Goal: Task Accomplishment & Management: Manage account settings

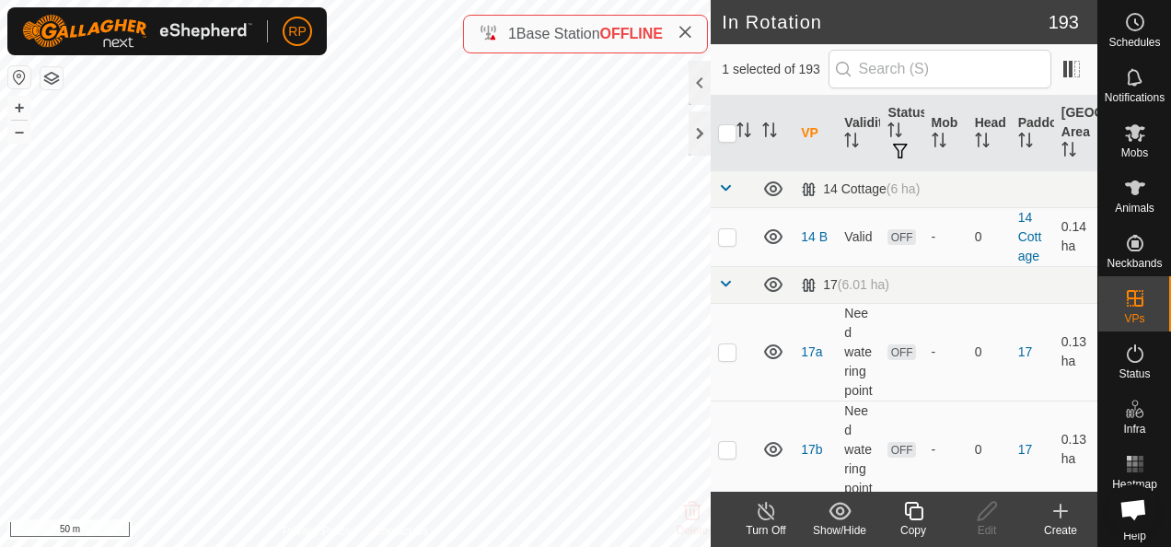
click at [917, 513] on icon at bounding box center [913, 511] width 23 height 22
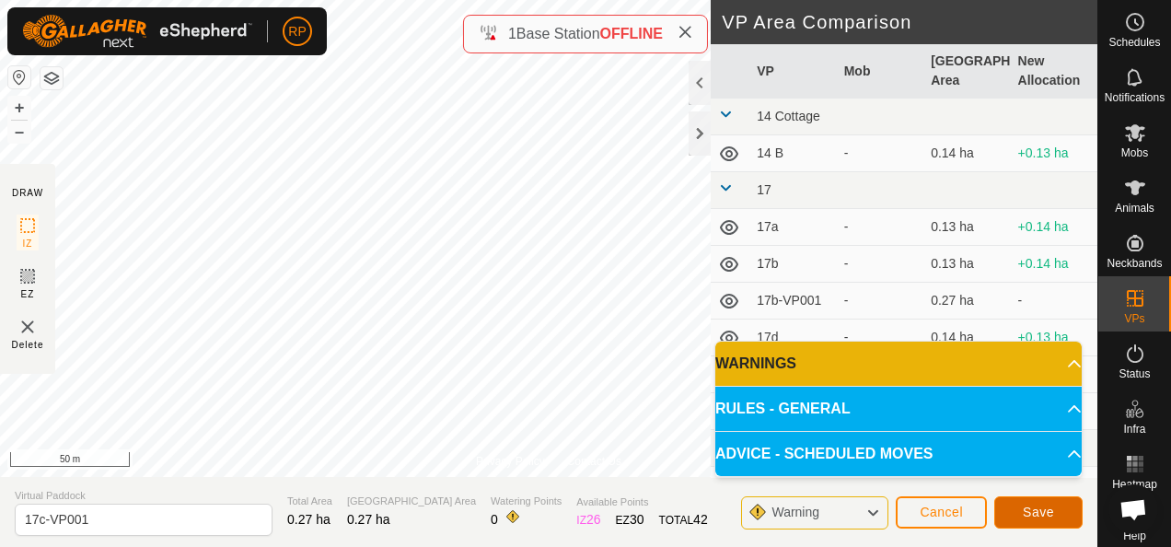
click at [1023, 510] on span "Save" at bounding box center [1038, 511] width 31 height 15
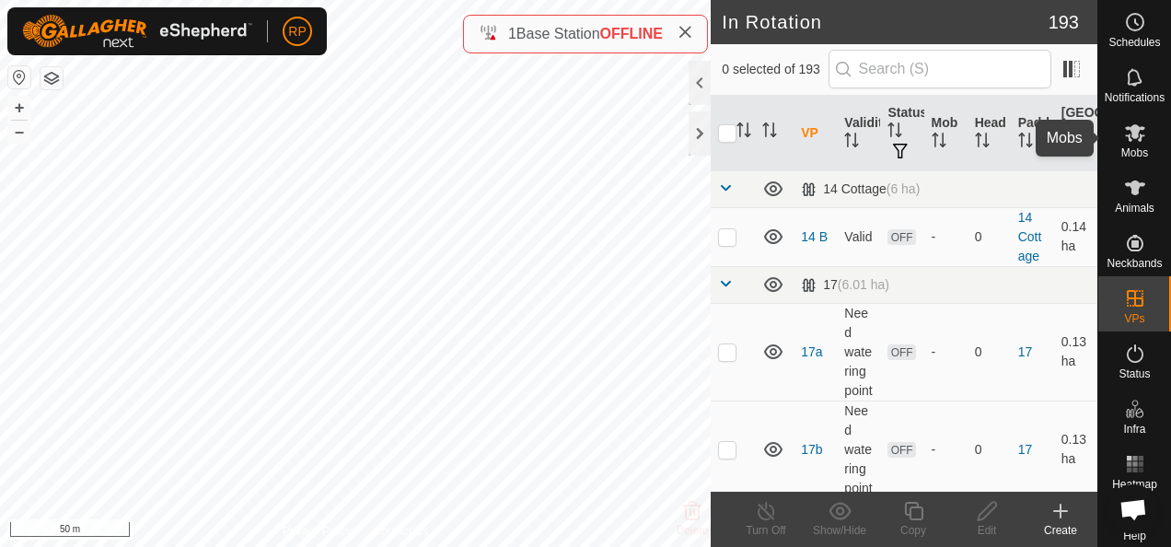
click at [1128, 134] on icon at bounding box center [1135, 132] width 20 height 17
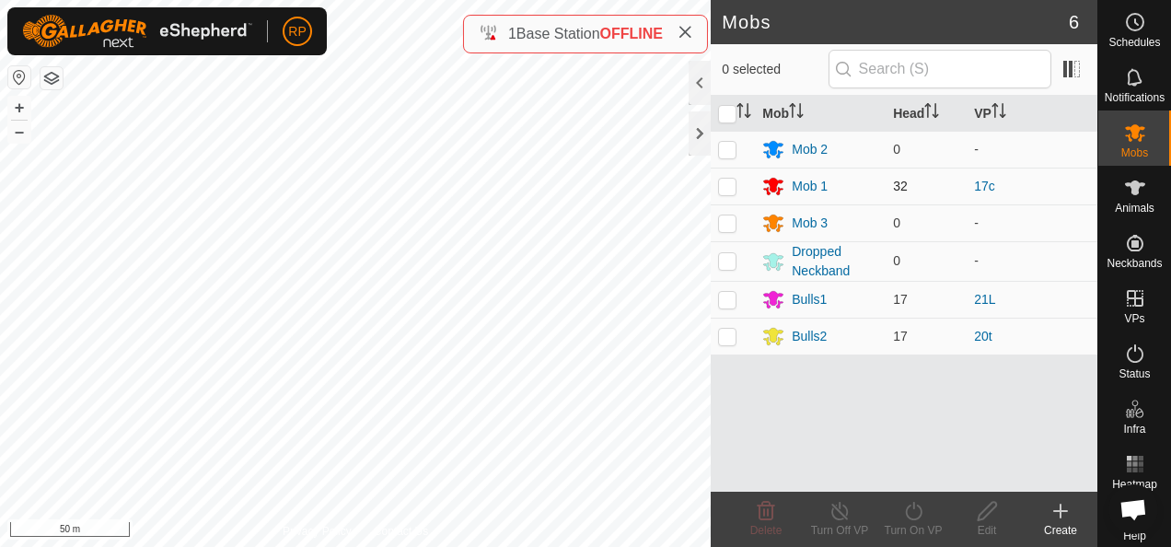
click at [722, 186] on p-checkbox at bounding box center [727, 186] width 18 height 15
checkbox input "true"
click at [909, 511] on icon at bounding box center [913, 511] width 23 height 22
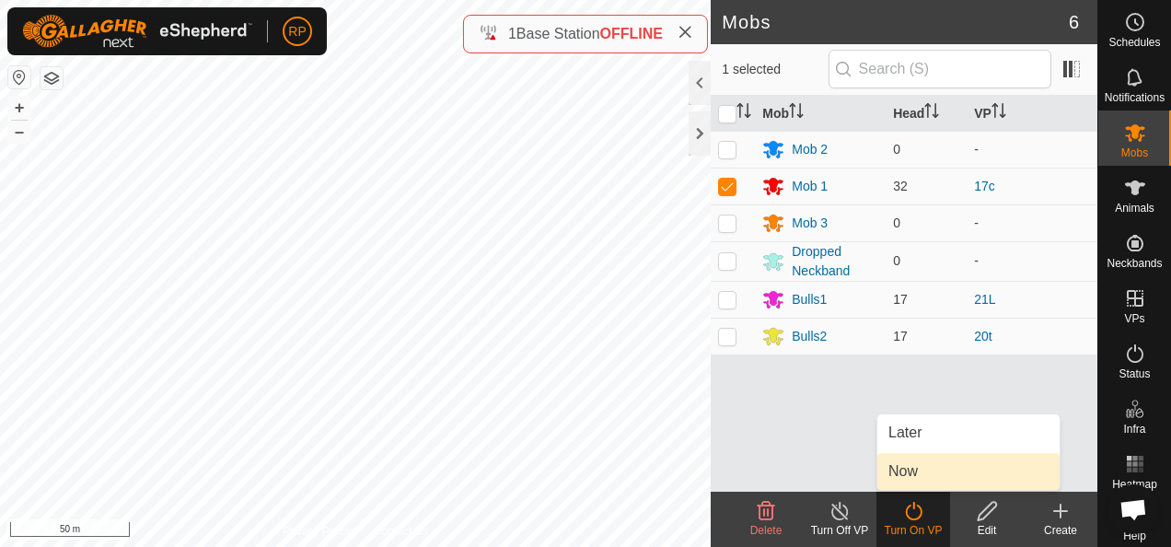
click at [909, 480] on link "Now" at bounding box center [968, 471] width 182 height 37
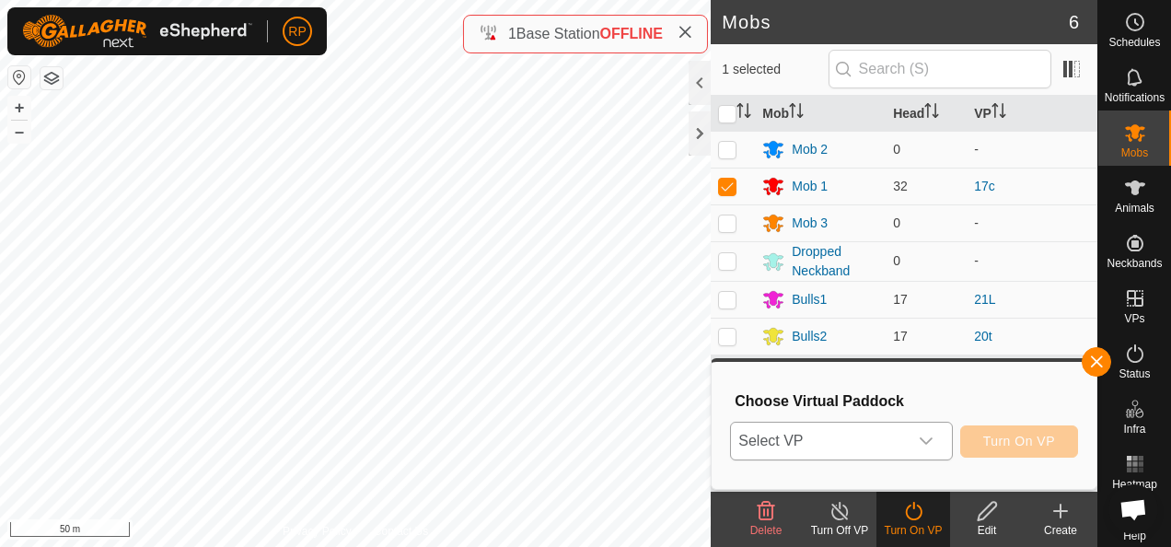
click at [878, 440] on span "Select VP" at bounding box center [819, 440] width 176 height 37
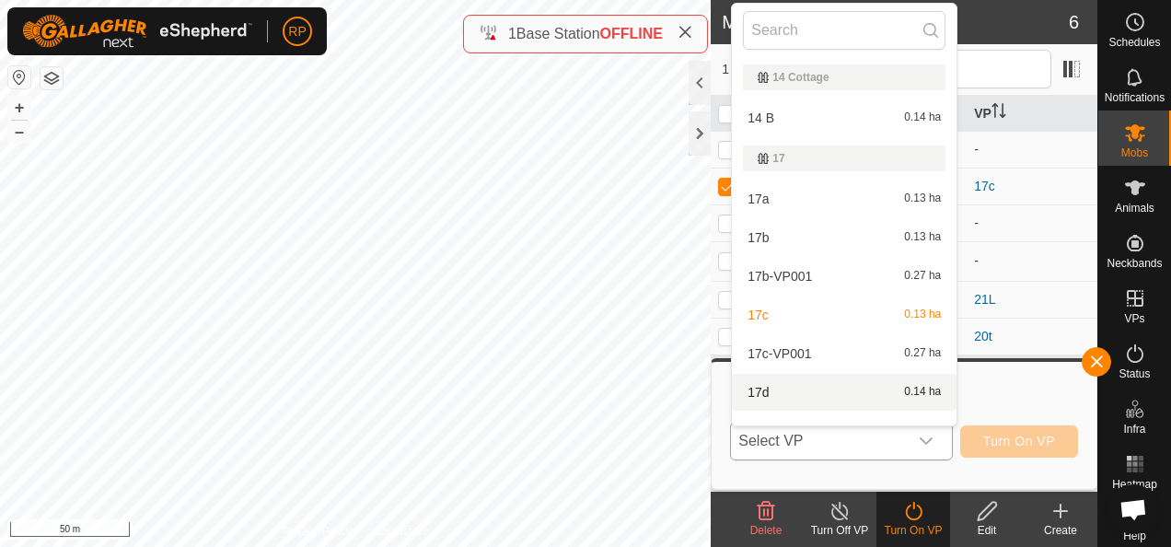
scroll to position [24, 0]
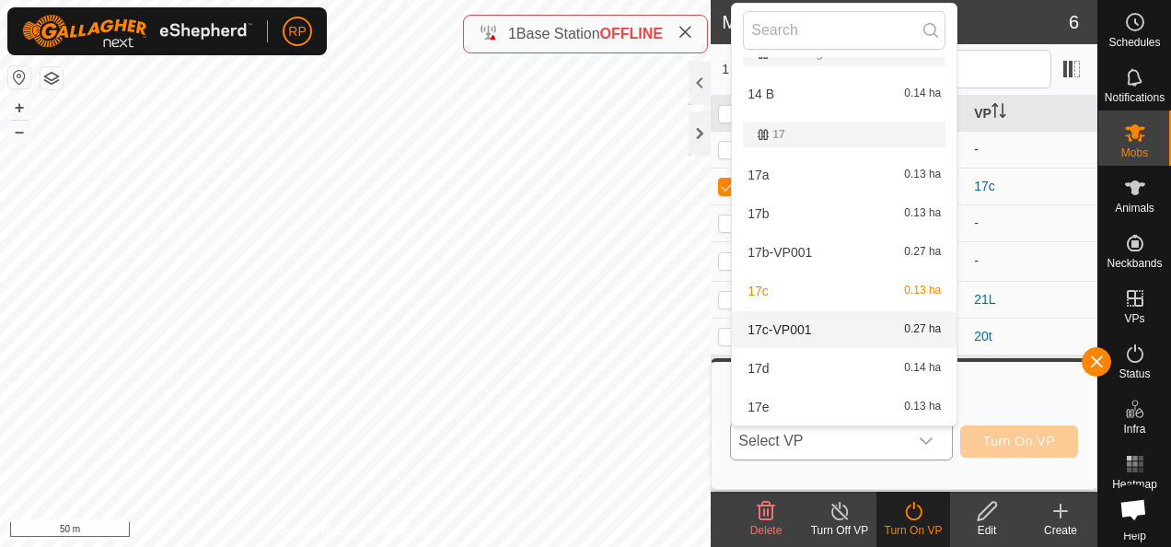
click at [788, 328] on li "17c-VP001 0.27 ha" at bounding box center [844, 329] width 225 height 37
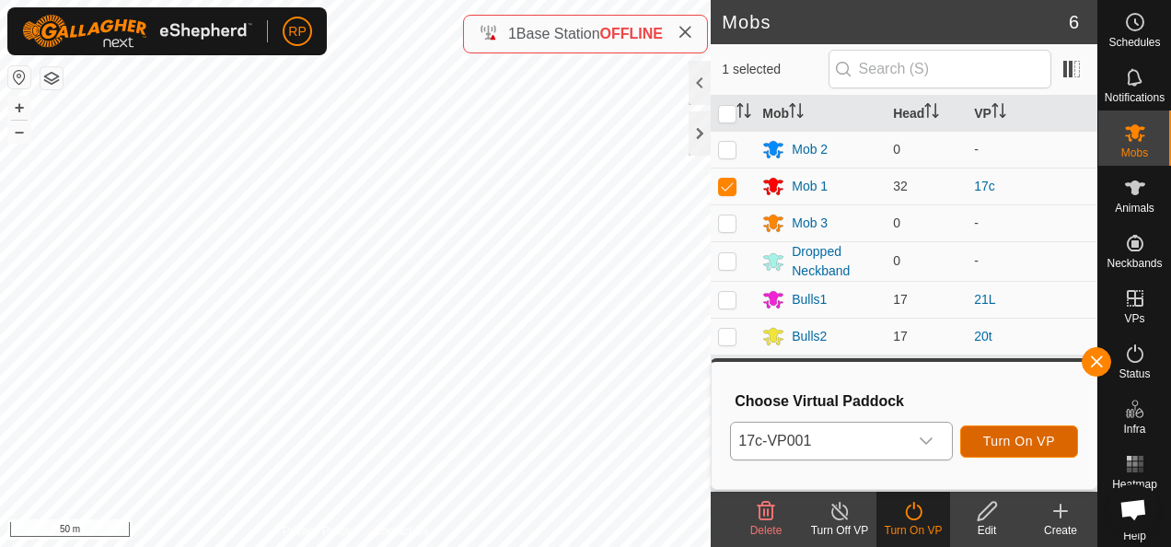
click at [1015, 444] on span "Turn On VP" at bounding box center [1019, 440] width 72 height 15
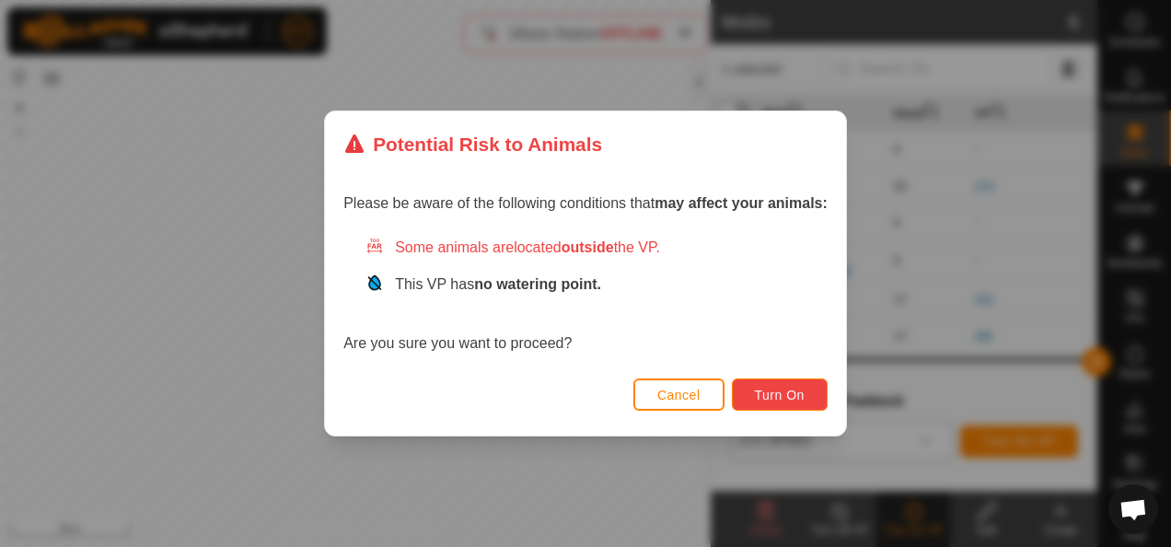
click at [799, 399] on span "Turn On" at bounding box center [780, 394] width 50 height 15
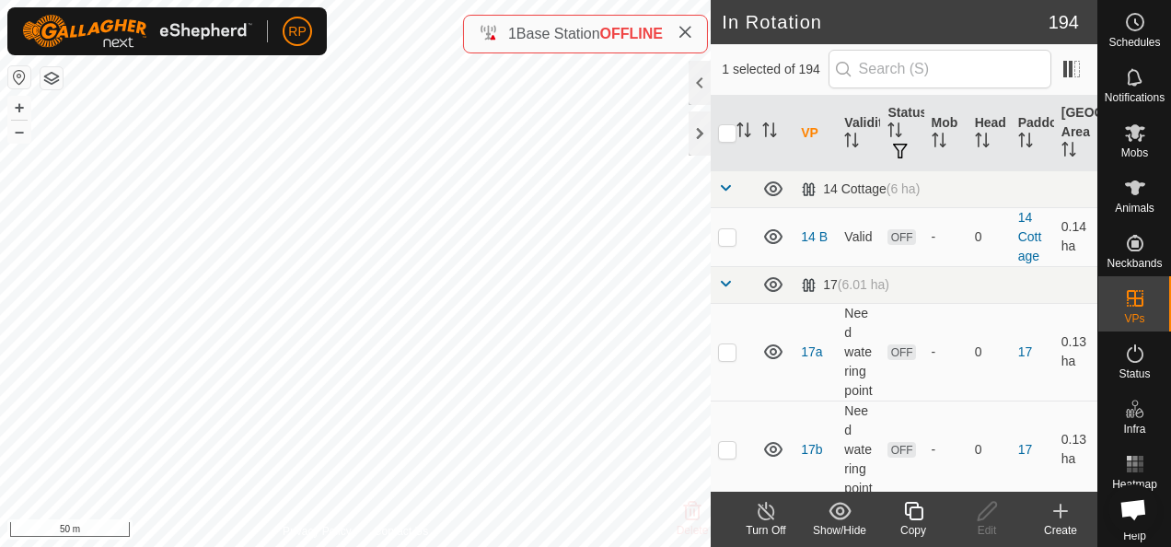
click at [913, 514] on icon at bounding box center [913, 511] width 23 height 22
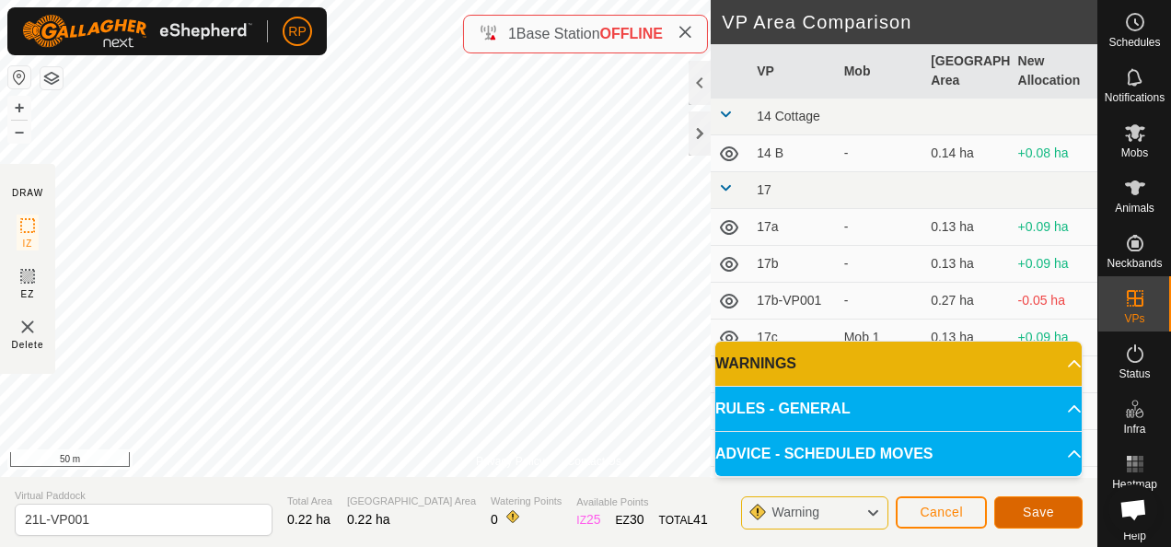
click at [1027, 517] on span "Save" at bounding box center [1038, 511] width 31 height 15
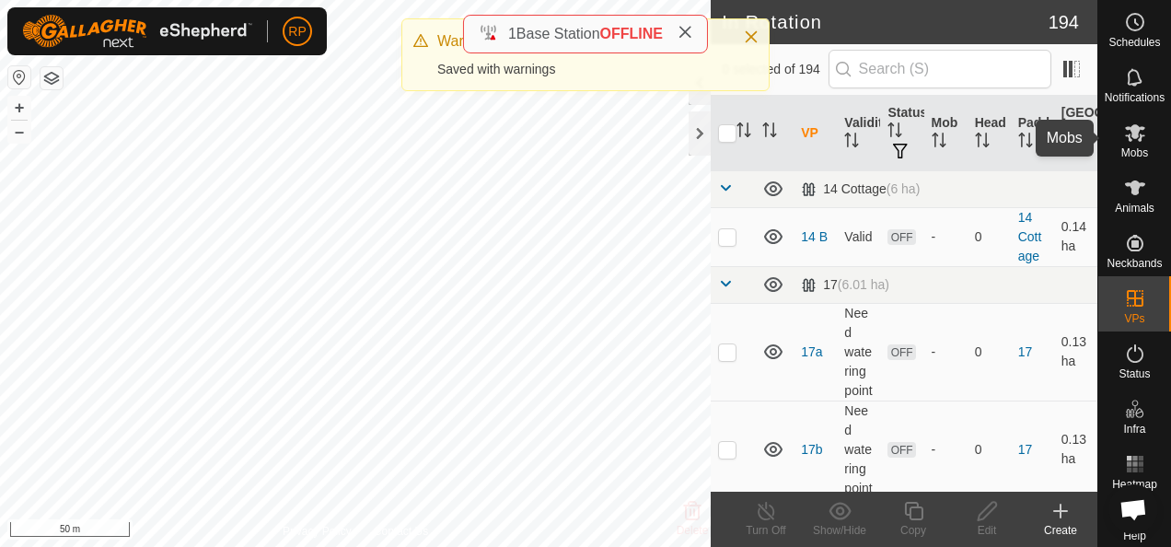
click at [1127, 133] on icon at bounding box center [1135, 132] width 20 height 17
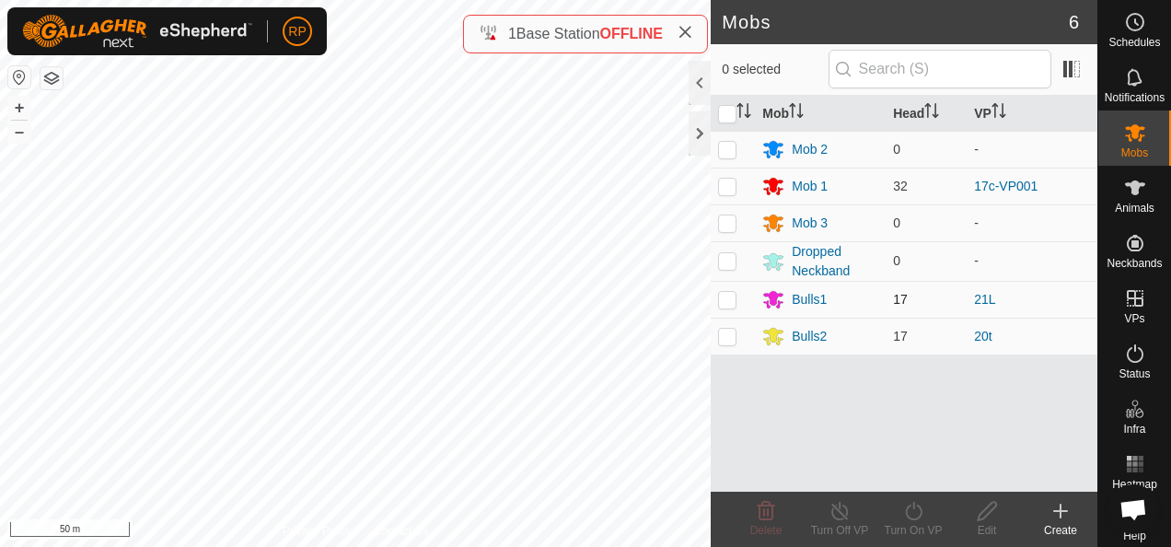
click at [724, 300] on p-checkbox at bounding box center [727, 299] width 18 height 15
checkbox input "true"
click at [916, 517] on icon at bounding box center [913, 511] width 17 height 18
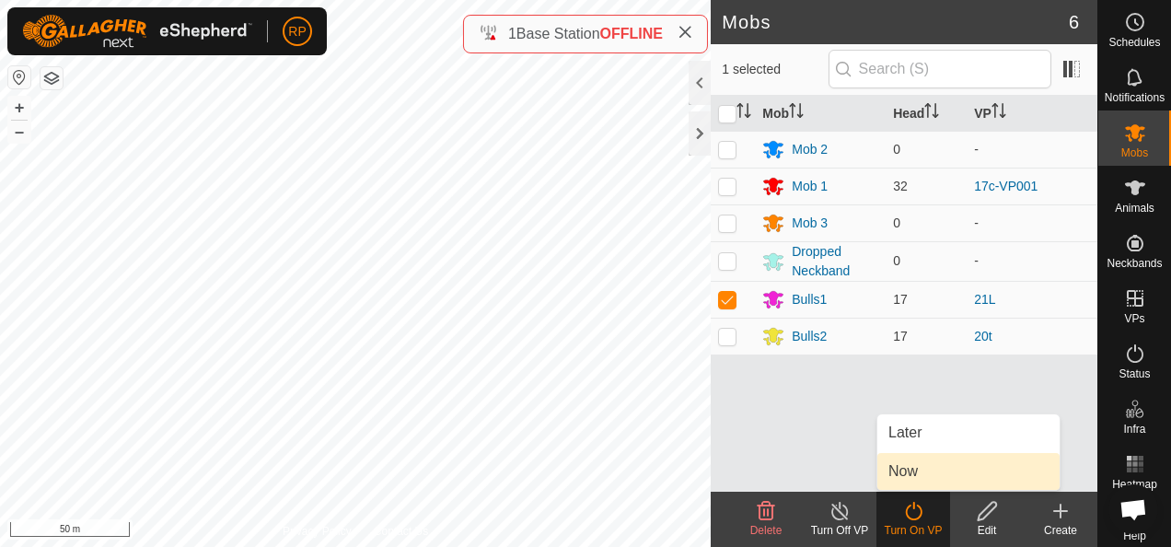
click at [902, 475] on link "Now" at bounding box center [968, 471] width 182 height 37
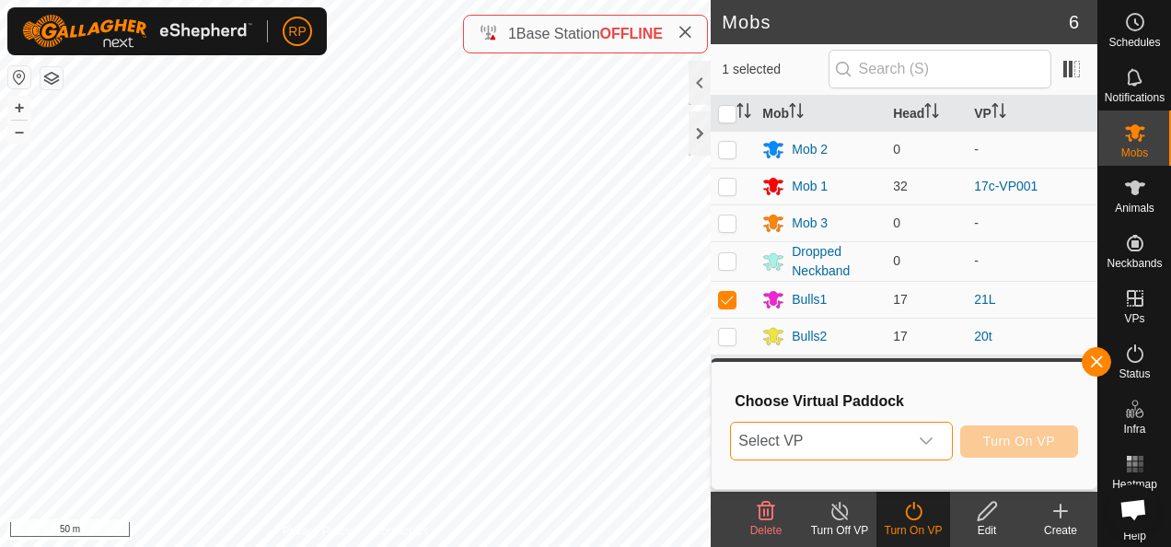
click at [816, 447] on span "Select VP" at bounding box center [819, 440] width 176 height 37
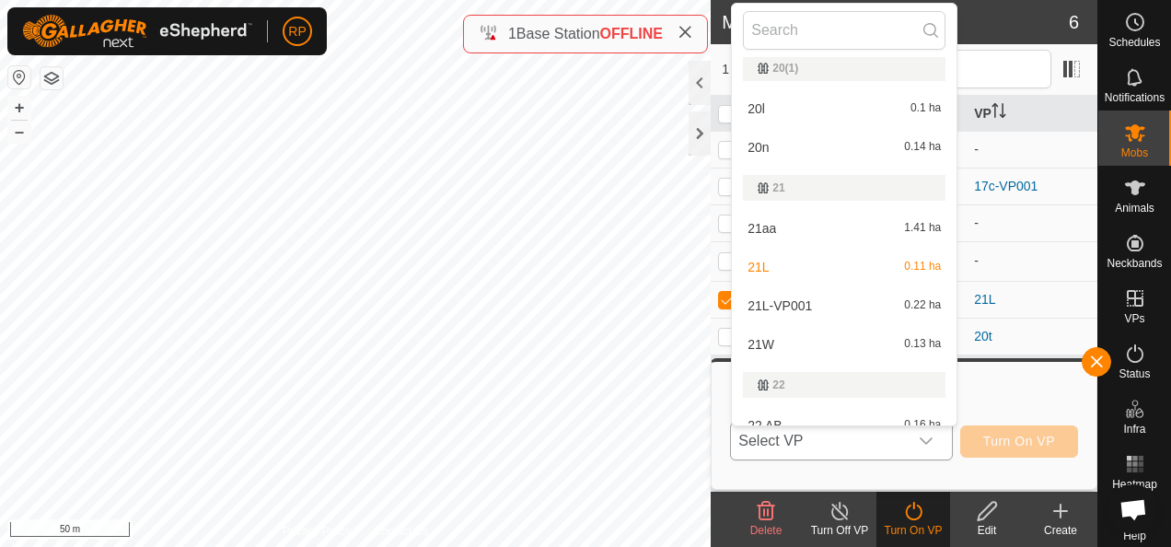
scroll to position [576, 0]
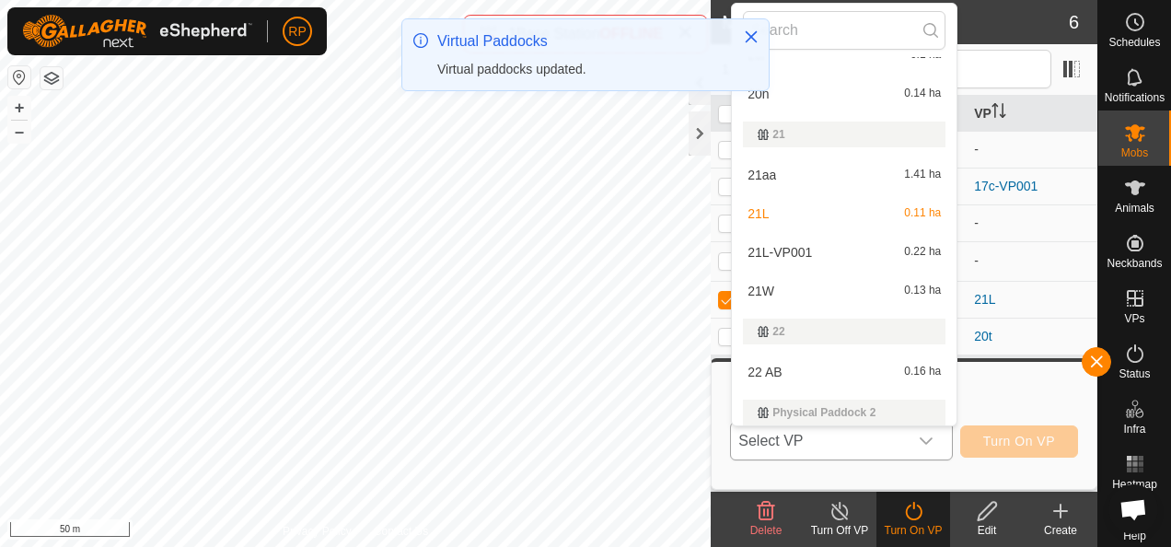
click at [789, 247] on li "21L-VP001 0.22 ha" at bounding box center [844, 252] width 225 height 37
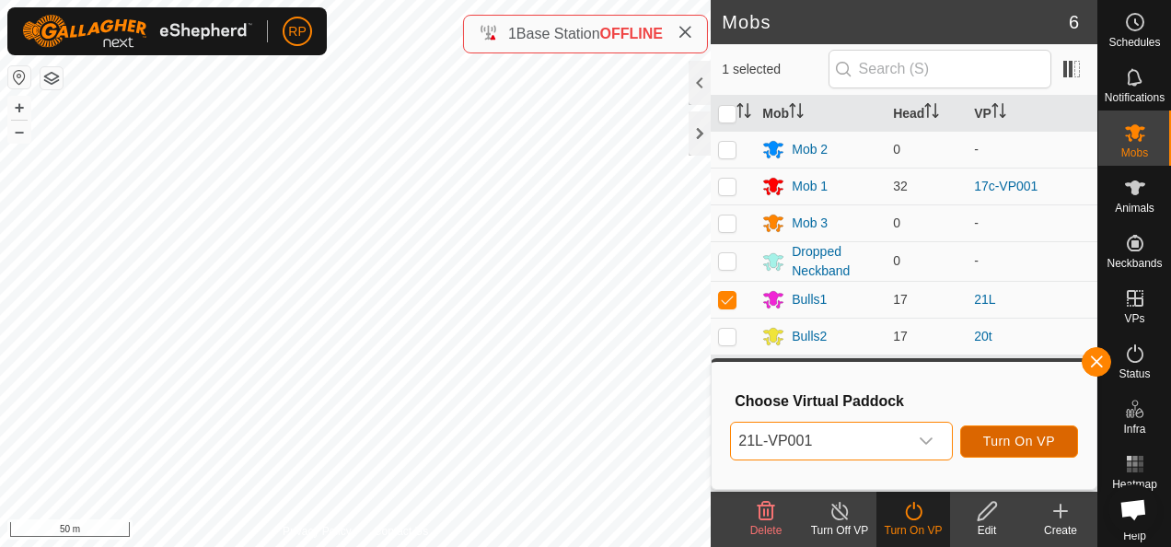
click at [1023, 442] on span "Turn On VP" at bounding box center [1019, 440] width 72 height 15
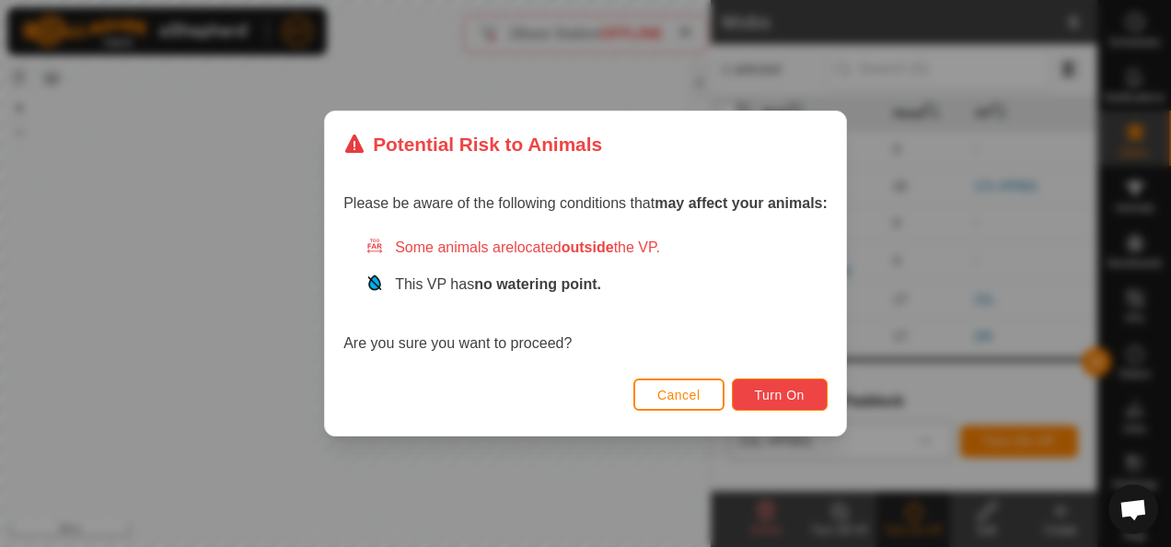
click at [779, 403] on button "Turn On" at bounding box center [780, 394] width 96 height 32
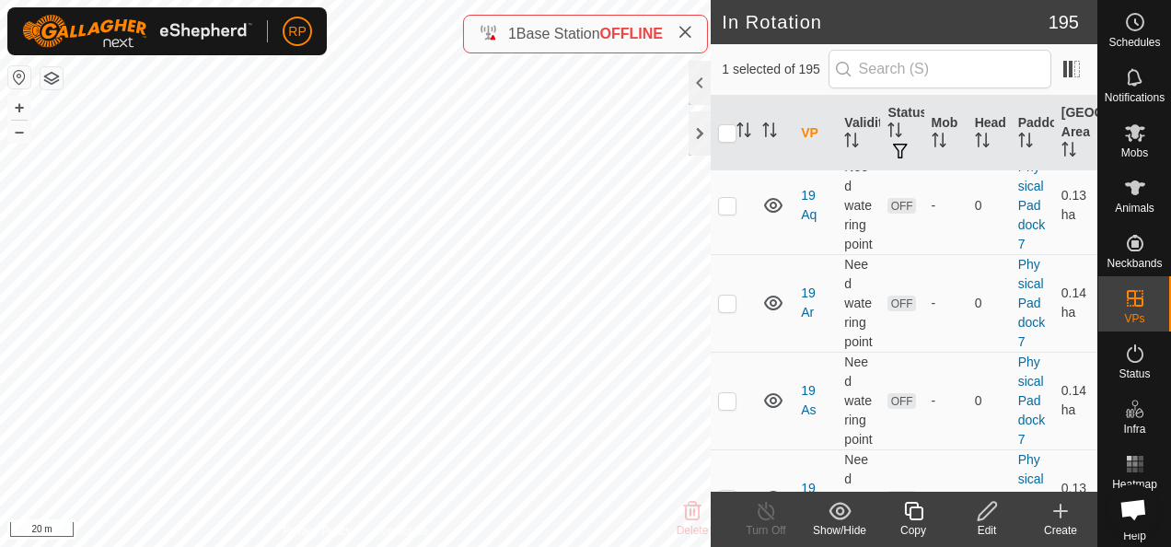
scroll to position [11873, 0]
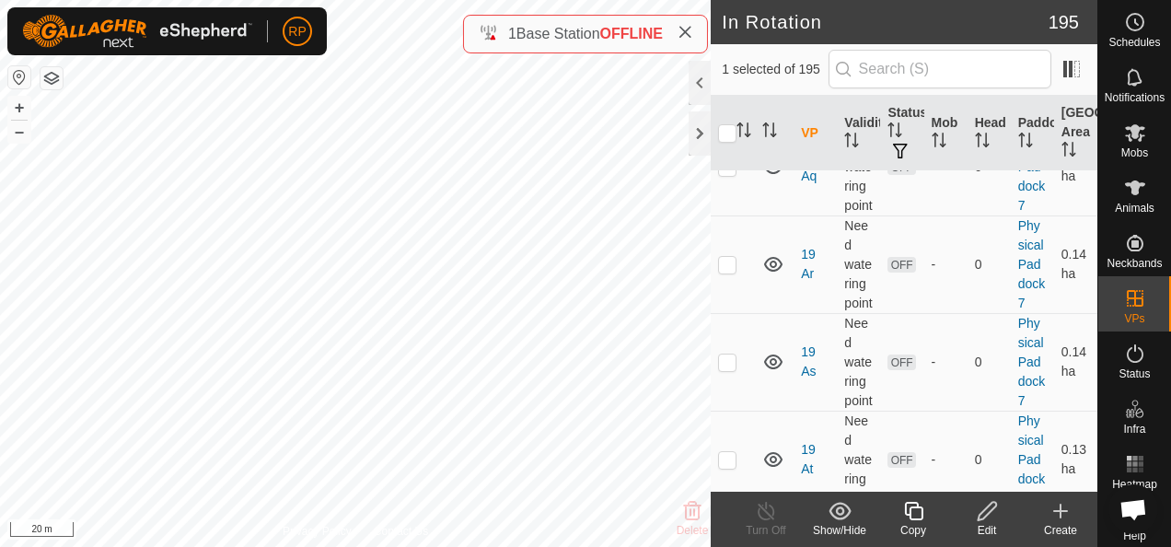
checkbox input "true"
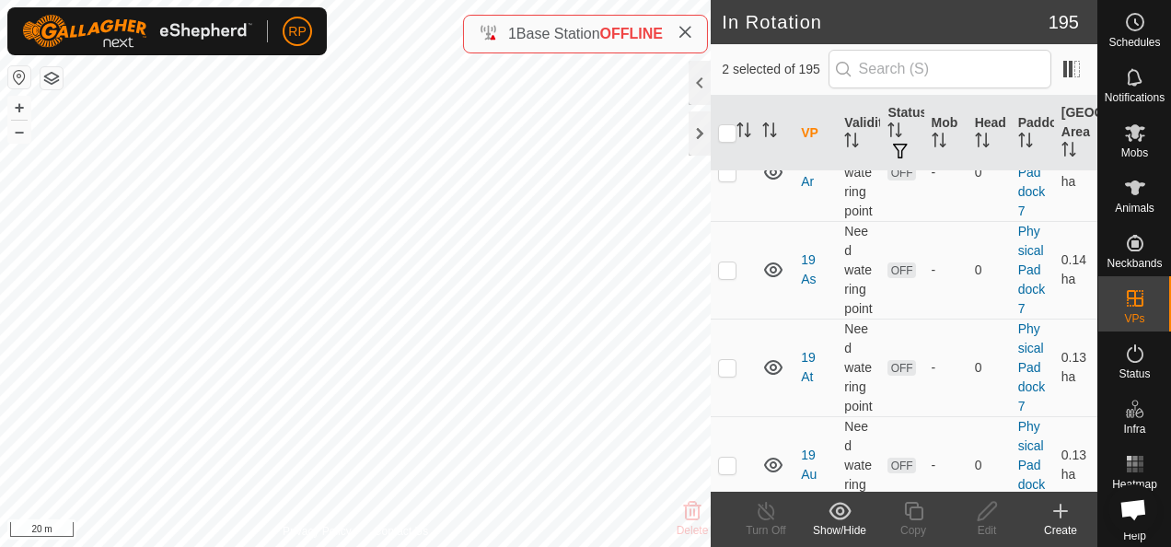
scroll to position [12057, 0]
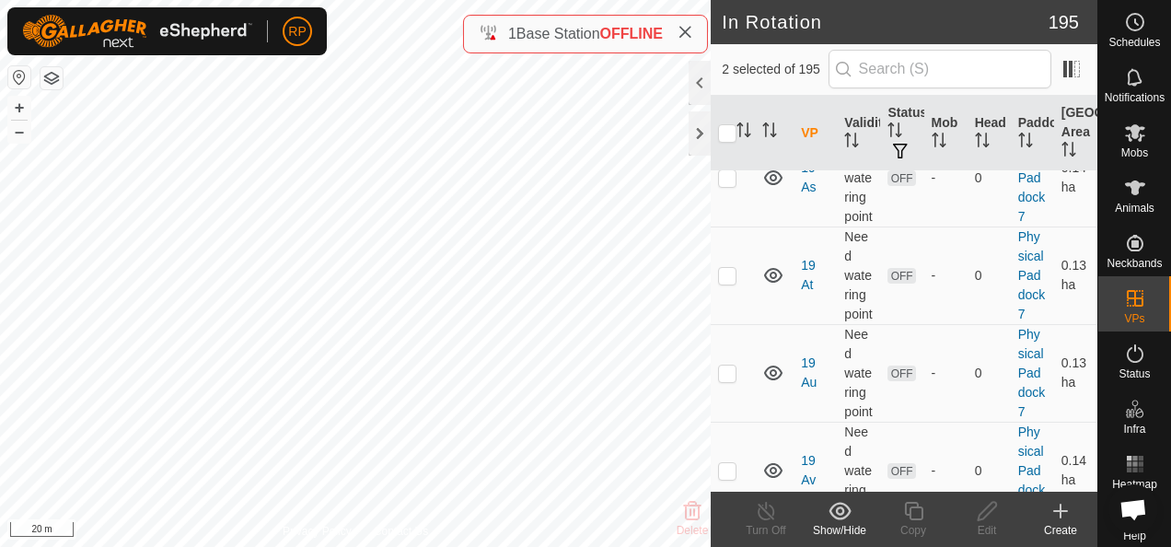
checkbox input "true"
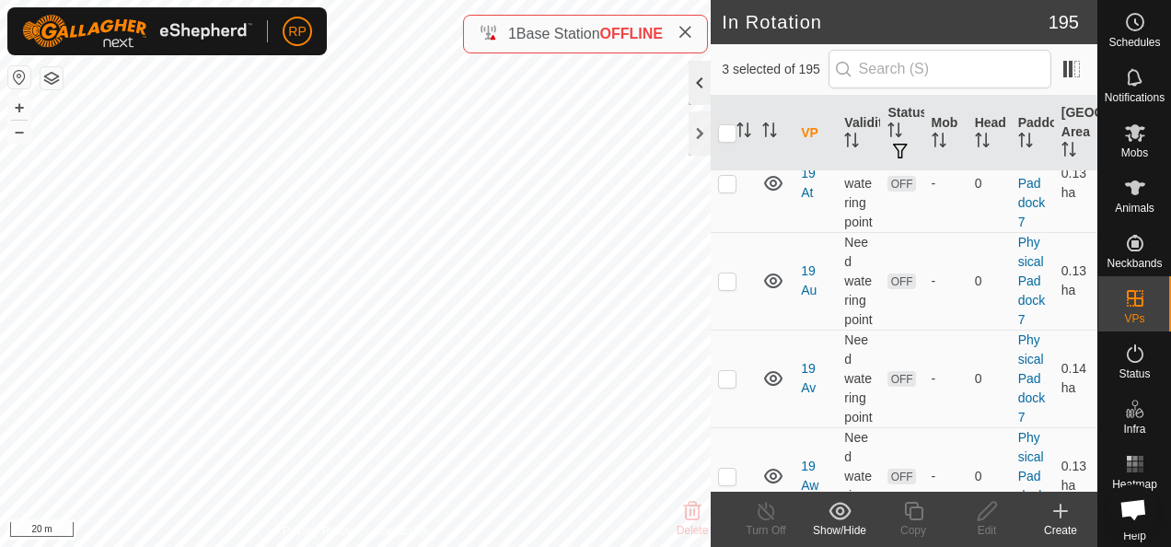
click at [700, 79] on div at bounding box center [699, 83] width 22 height 44
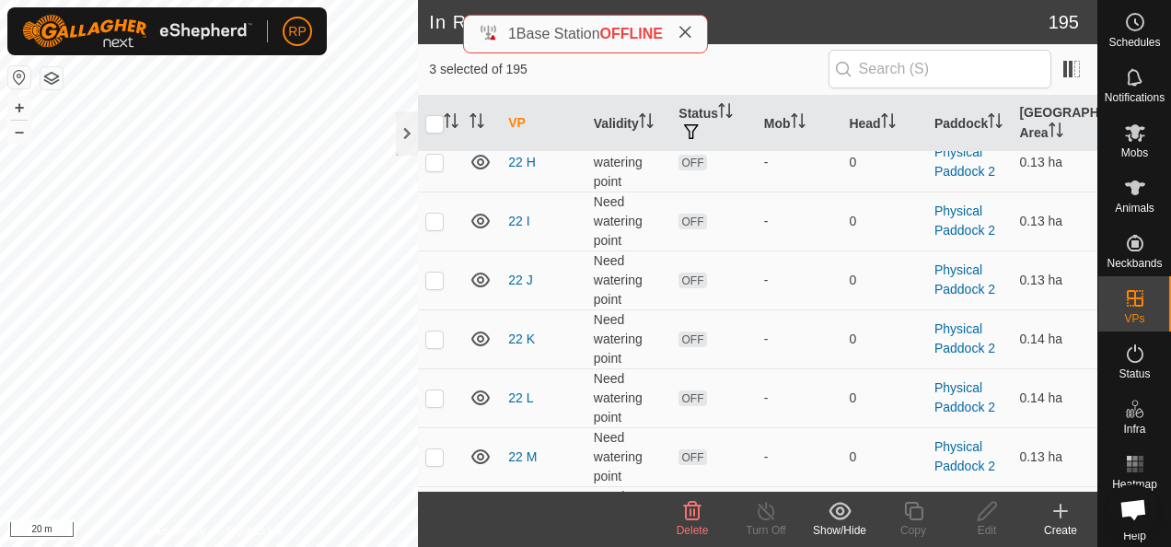
scroll to position [1666, 0]
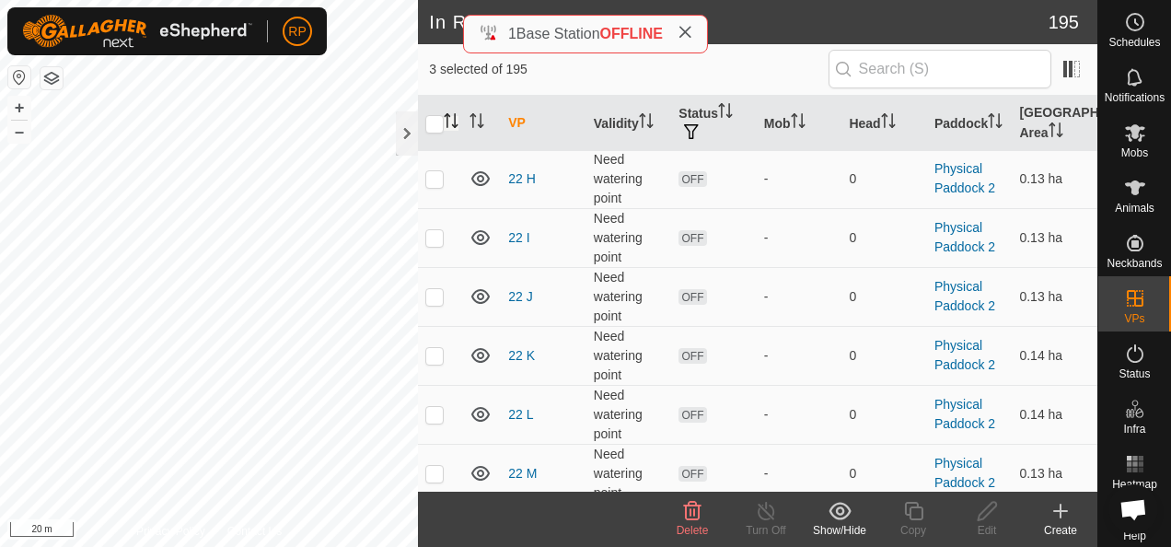
click at [453, 120] on icon "Activate to sort" at bounding box center [451, 120] width 15 height 15
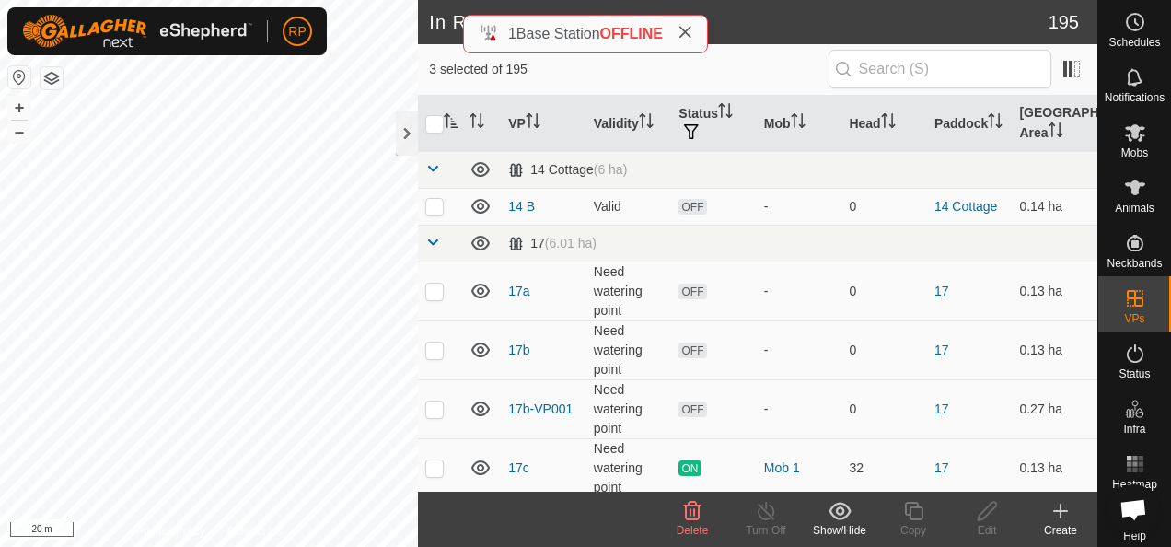
click at [453, 120] on icon "Activate to sort" at bounding box center [452, 120] width 14 height 15
click at [453, 120] on icon "Activate to sort" at bounding box center [451, 120] width 15 height 15
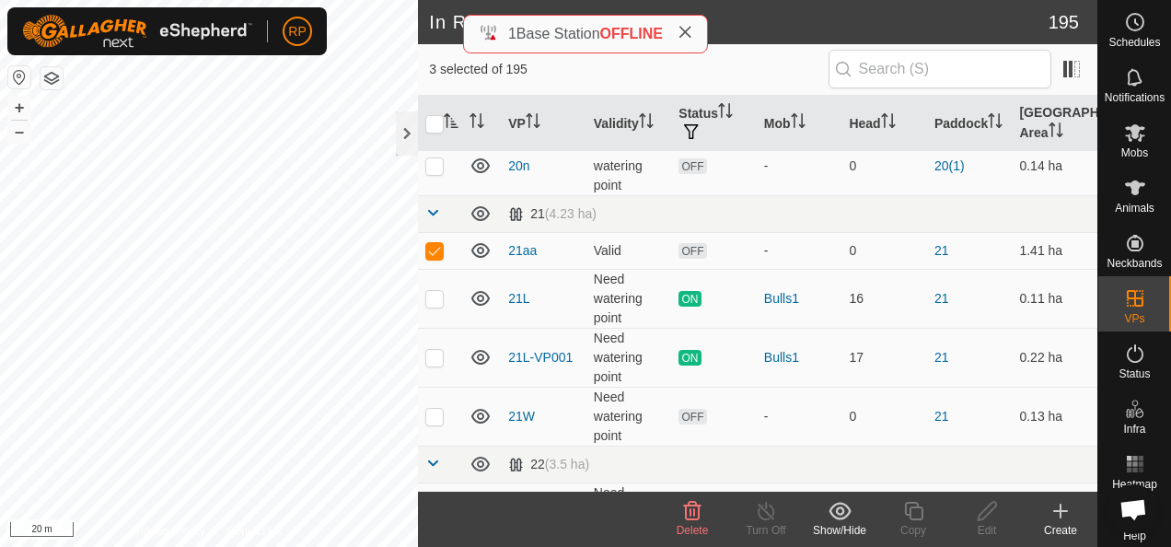
scroll to position [736, 0]
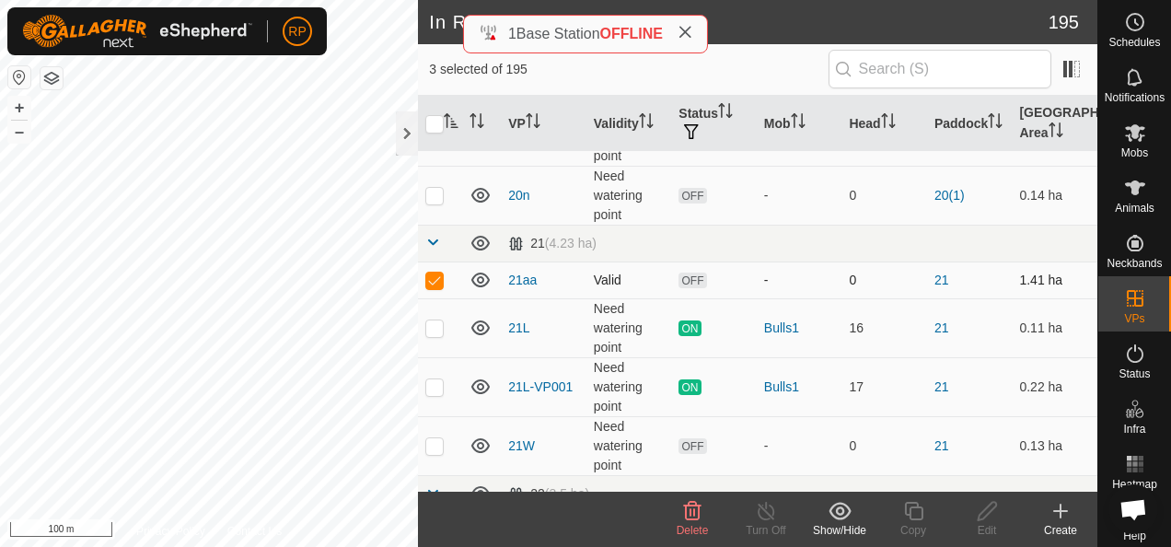
click at [434, 275] on p-checkbox at bounding box center [434, 279] width 18 height 15
checkbox input "false"
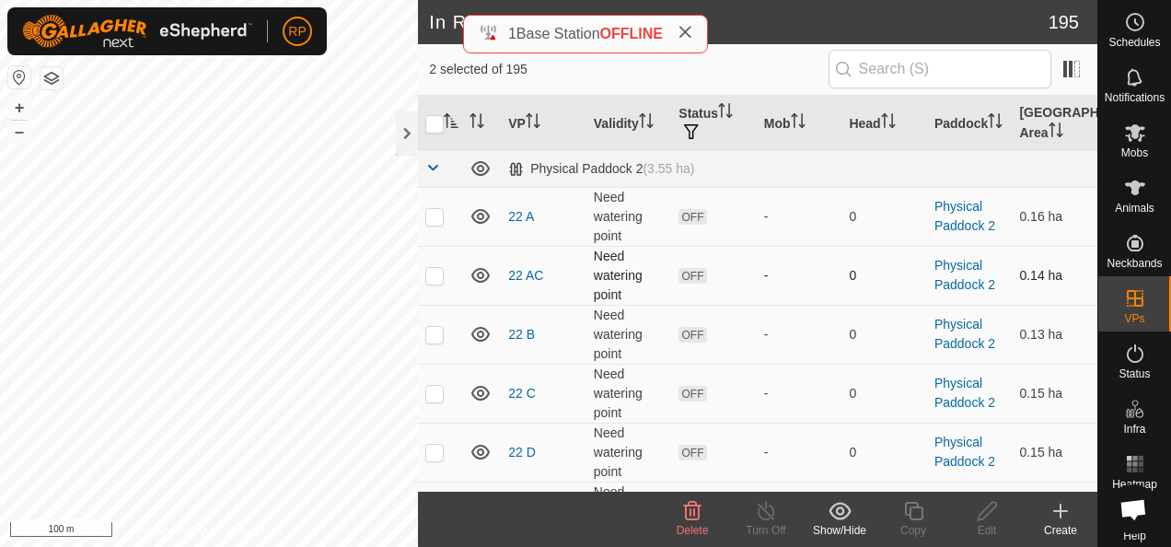
scroll to position [1196, 0]
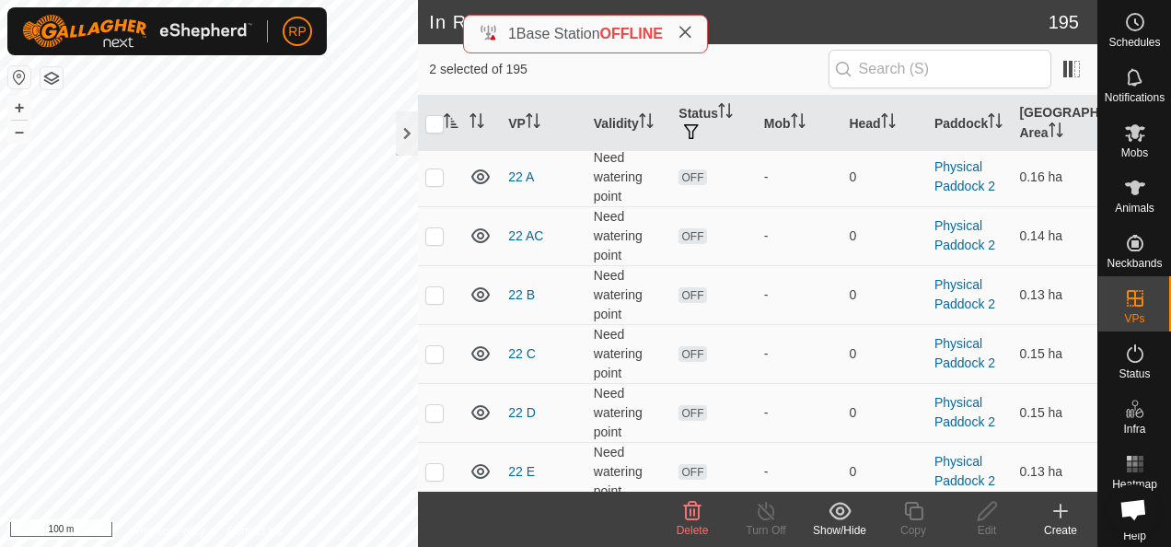
click at [692, 514] on icon at bounding box center [692, 511] width 22 height 22
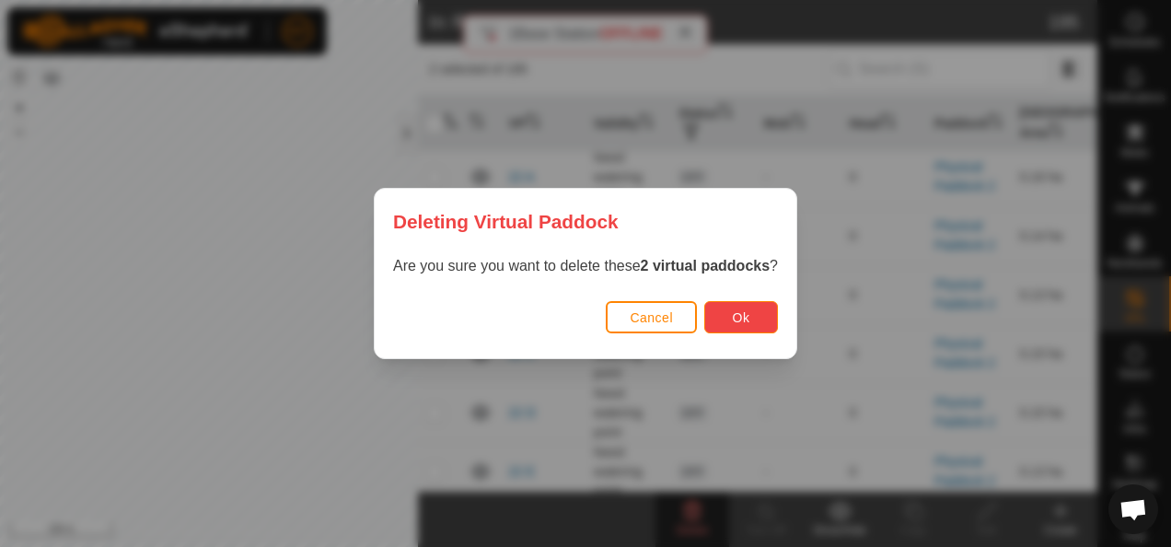
click at [733, 320] on span "Ok" at bounding box center [741, 317] width 17 height 15
